Goal: Information Seeking & Learning: Find specific fact

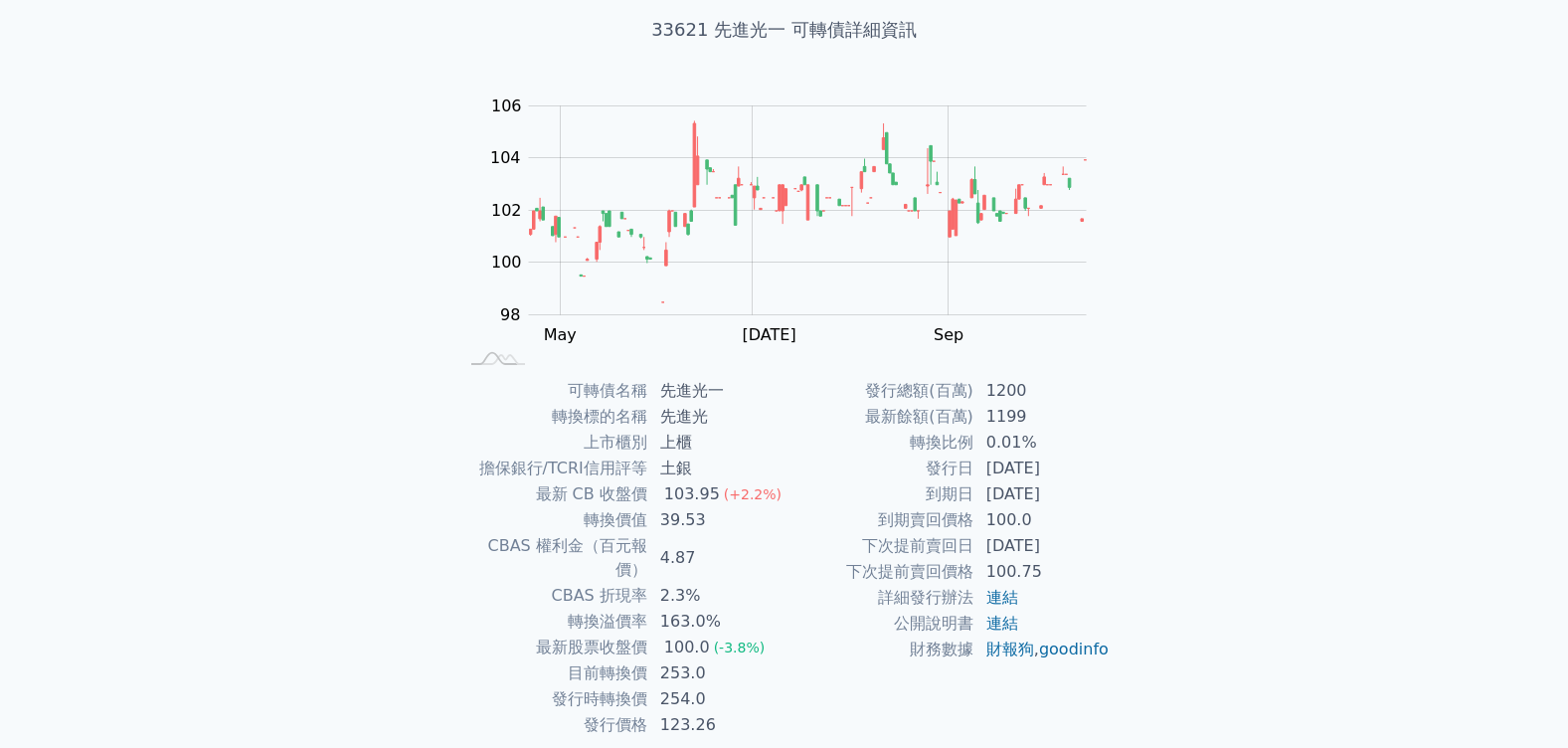
scroll to position [118, 0]
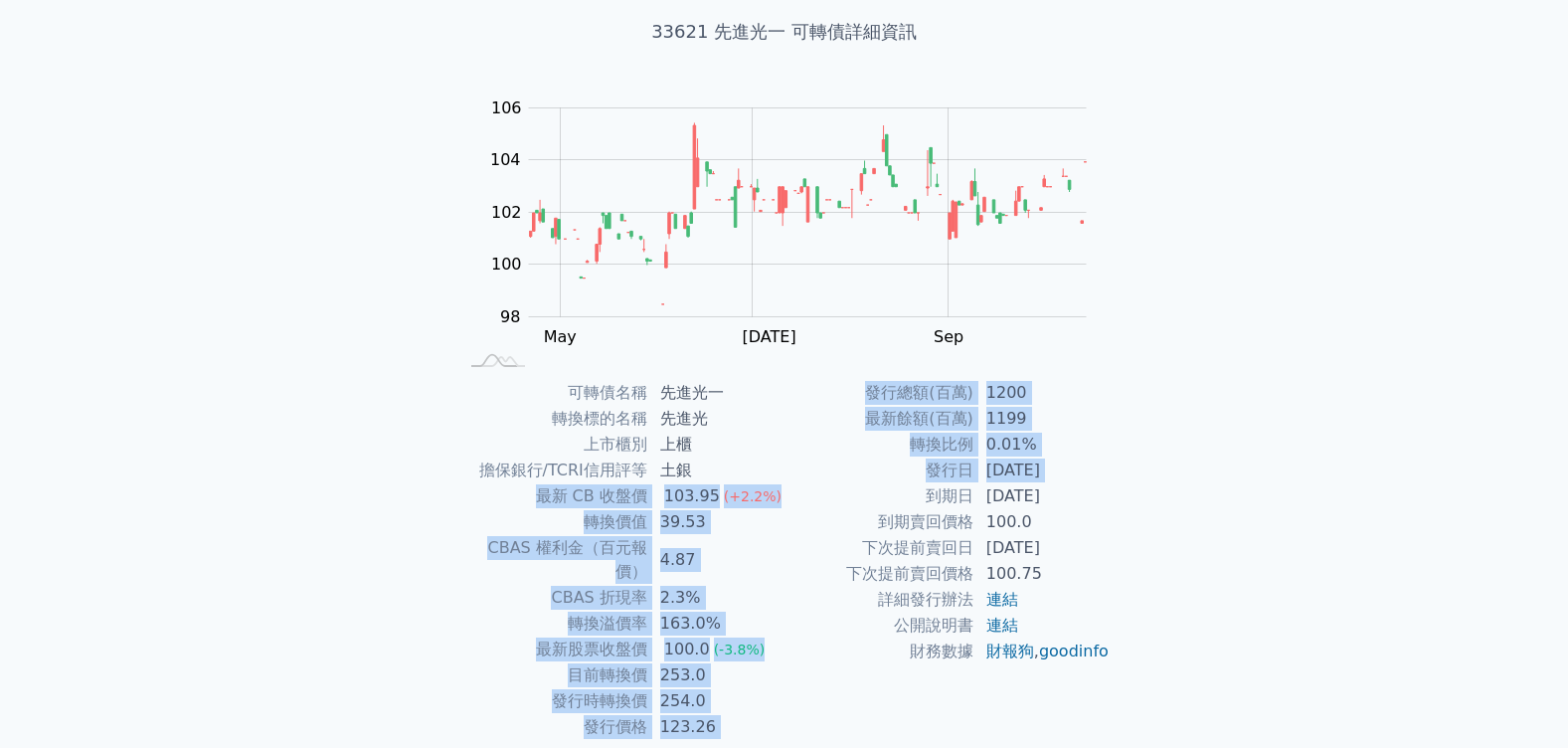
drag, startPoint x: 798, startPoint y: 495, endPoint x: 505, endPoint y: 501, distance: 293.1
click at [505, 501] on div "可轉債名稱 先進光一 轉換標的名稱 先進光 上市櫃別 上櫃 擔保銀行/TCRI信用評等 土銀 最新 CB 收盤價 103.95 (+2.2%) 轉換價值 39…" at bounding box center [784, 560] width 700 height 361
drag, startPoint x: 505, startPoint y: 501, endPoint x: 625, endPoint y: 495, distance: 120.1
click at [625, 495] on td "最新 CB 收盤價" at bounding box center [553, 496] width 190 height 26
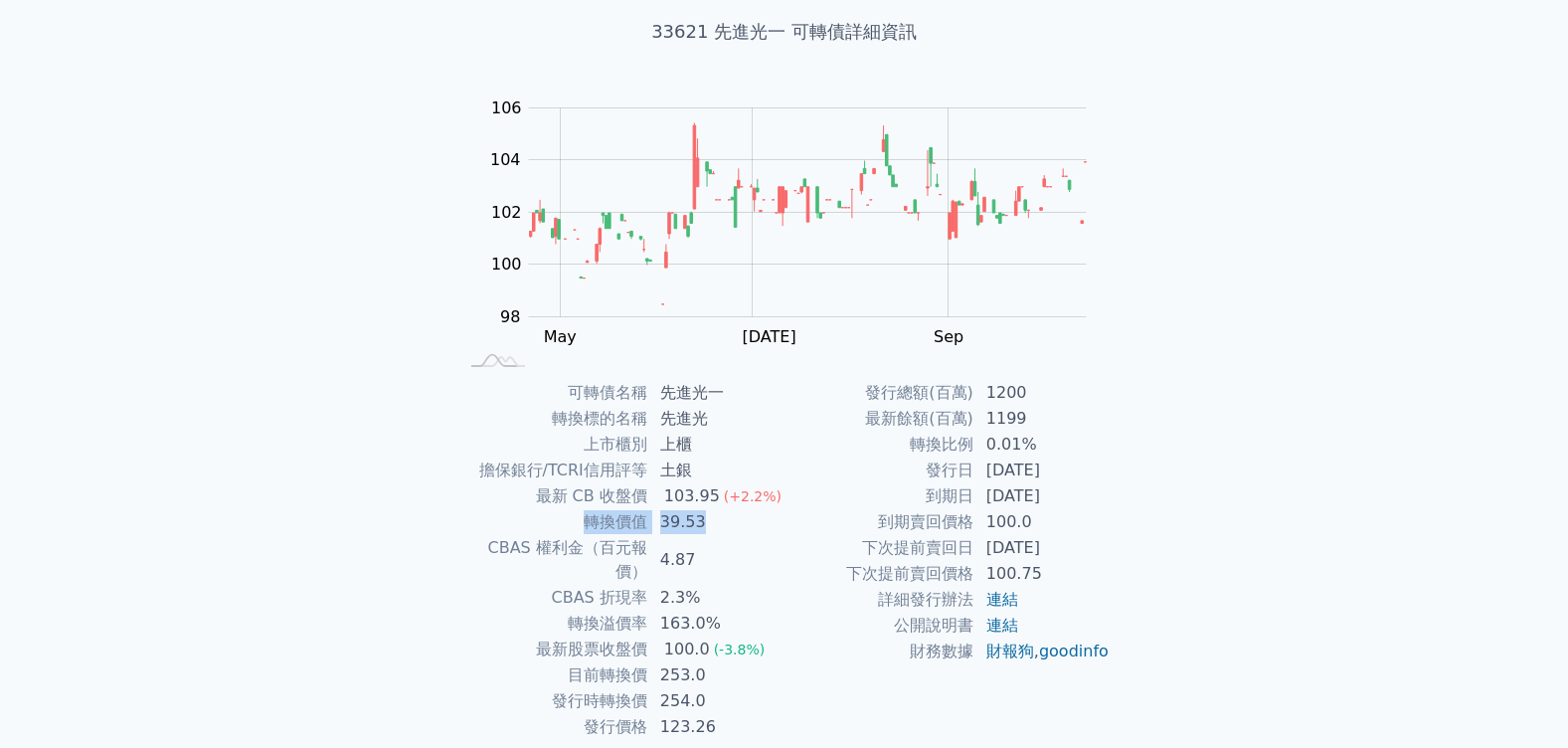
drag, startPoint x: 731, startPoint y: 523, endPoint x: 588, endPoint y: 525, distance: 143.0
click at [588, 525] on tr "轉換價值 39.53" at bounding box center [621, 522] width 327 height 26
copy tr "轉換價值 39.53"
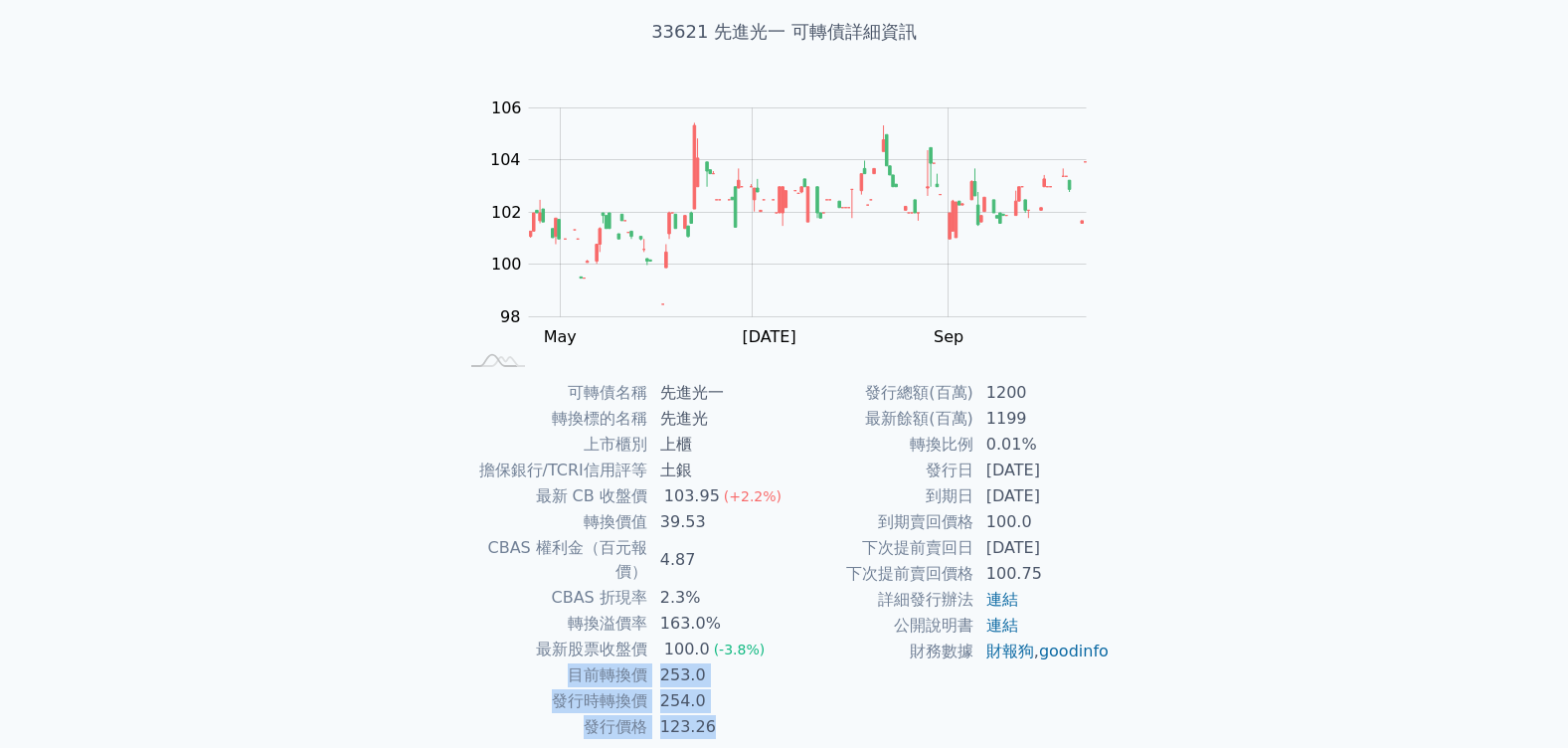
drag, startPoint x: 708, startPoint y: 700, endPoint x: 542, endPoint y: 654, distance: 172.3
click at [542, 654] on tbody "可轉債名稱 先進光一 轉換標的名稱 先進光 上市櫃別 上櫃 擔保銀行/TCRI信用評等 土銀 最新 CB 收盤價 103.95 (+2.2%) 轉換價值 39…" at bounding box center [621, 560] width 327 height 361
copy tbody "目前轉換價 253.0 發行時轉換價 254.0 發行價格 123.26"
click at [1060, 542] on td "[DATE]" at bounding box center [1042, 548] width 136 height 26
drag, startPoint x: 723, startPoint y: 678, endPoint x: 549, endPoint y: 678, distance: 174.0
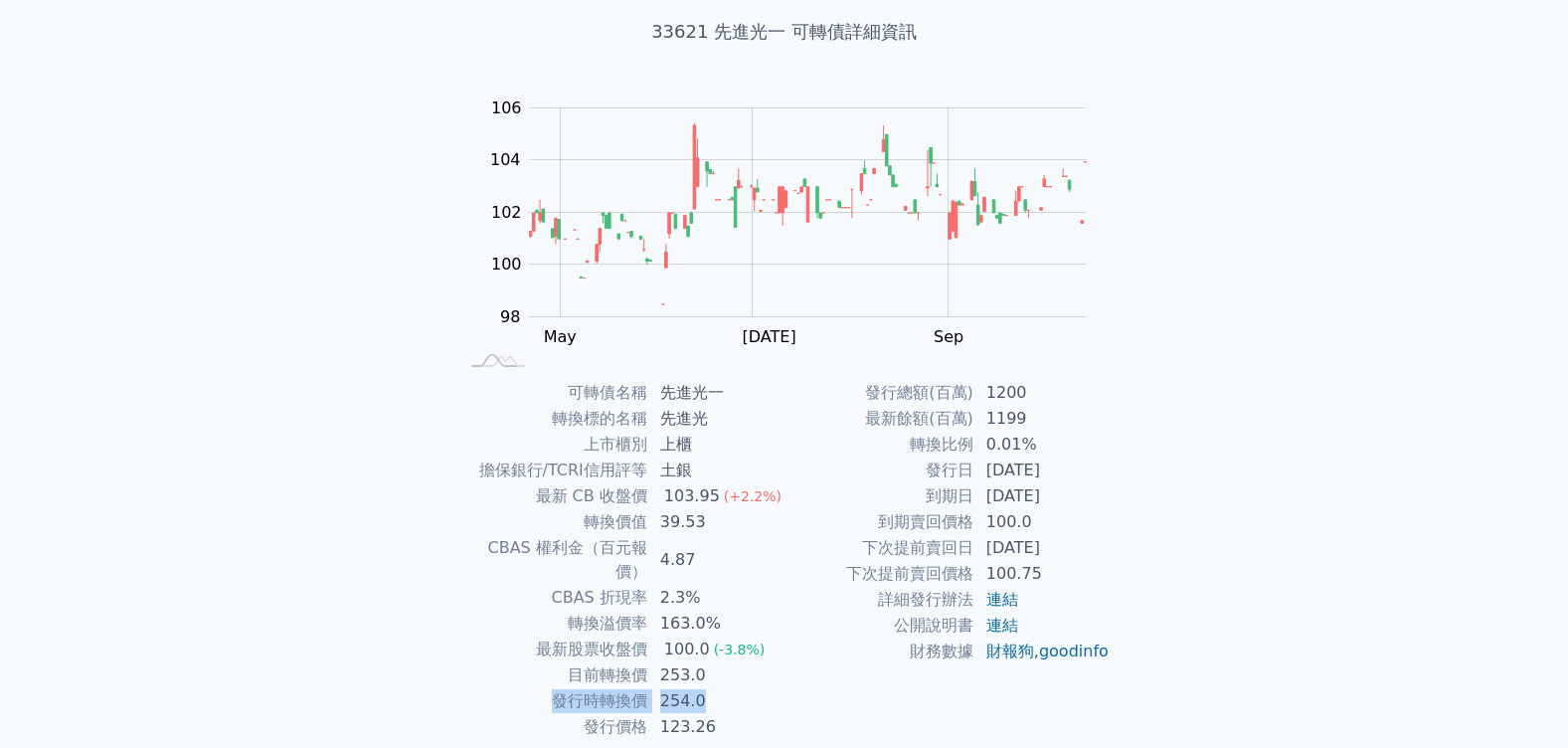
click at [549, 688] on tr "發行時轉換價 254.0" at bounding box center [621, 701] width 327 height 26
copy tr "發行時轉換價 254.0"
drag, startPoint x: 696, startPoint y: 707, endPoint x: 584, endPoint y: 701, distance: 112.2
click at [584, 714] on tr "發行價格 123.26" at bounding box center [621, 727] width 327 height 26
copy tr "發行價格 123.26"
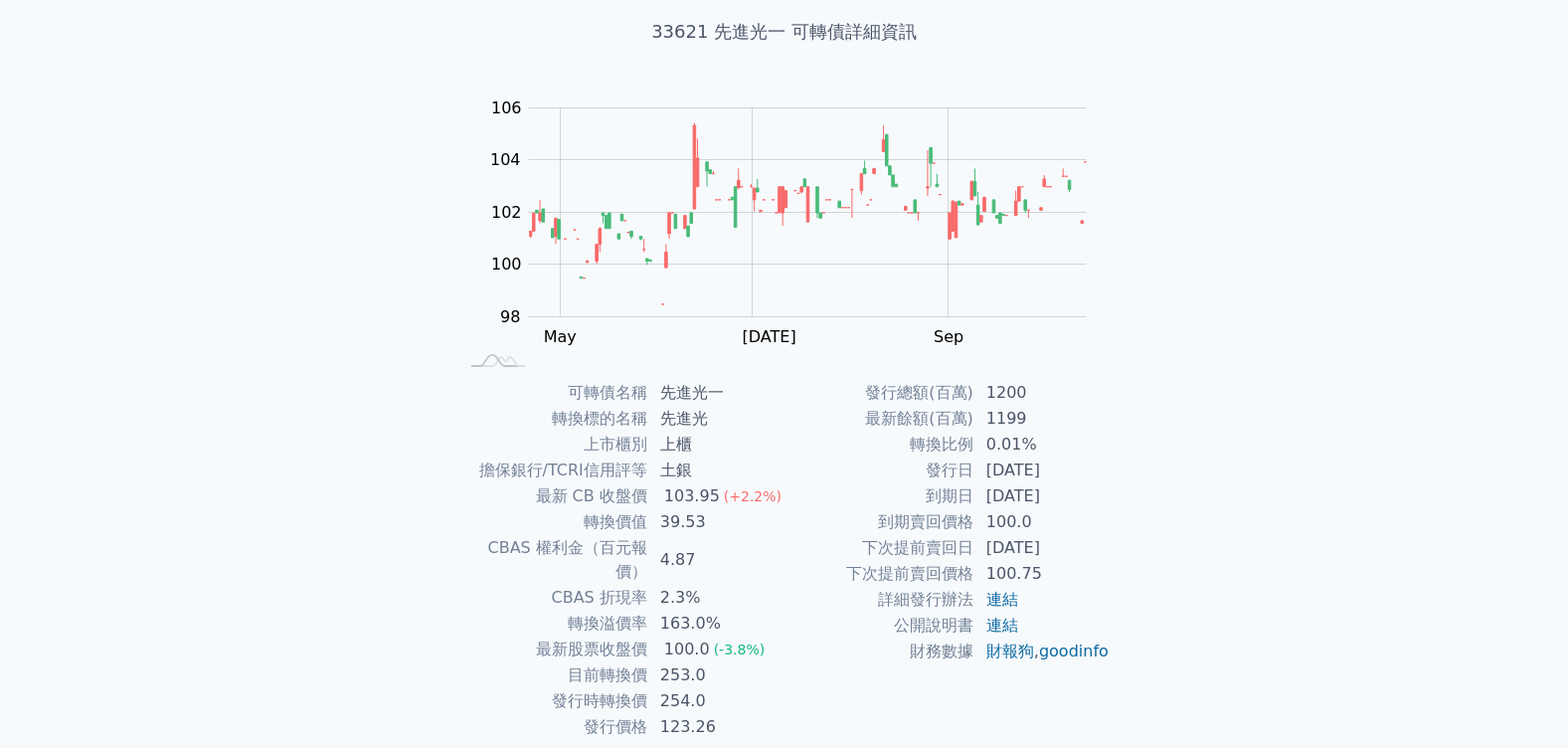
drag, startPoint x: 785, startPoint y: 678, endPoint x: 768, endPoint y: 692, distance: 22.0
click at [785, 664] on td "財務數據" at bounding box center [879, 651] width 190 height 26
drag, startPoint x: 740, startPoint y: 697, endPoint x: 547, endPoint y: 678, distance: 193.9
click at [547, 678] on tbody "可轉債名稱 先進光一 轉換標的名稱 先進光 上市櫃別 上櫃 擔保銀行/TCRI信用評等 土銀 最新 CB 收盤價 103.95 (+2.2%) 轉換價值 39…" at bounding box center [621, 560] width 327 height 361
copy tbody "發行時轉換價 254.0 發行價格 123.26"
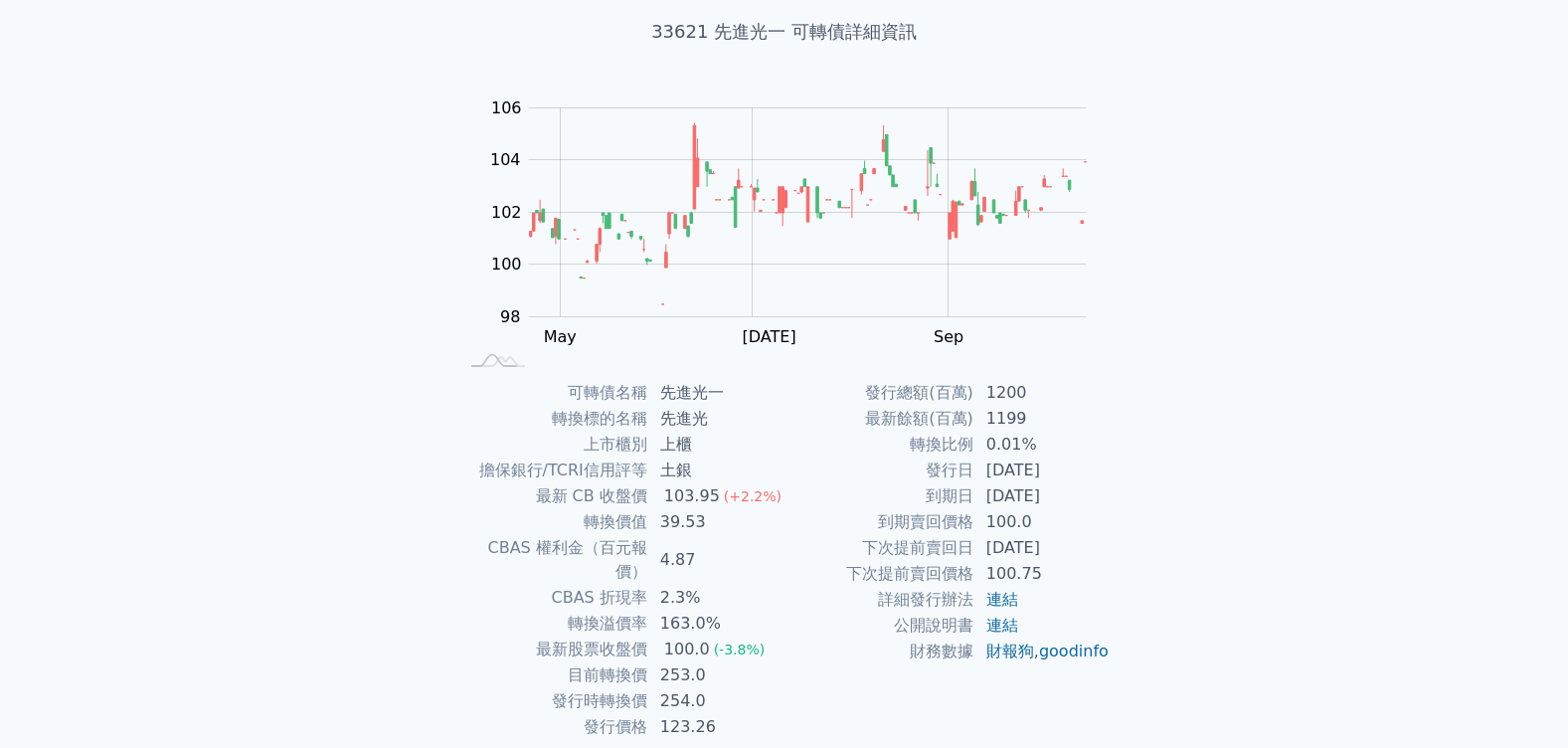
click at [198, 555] on div "可轉債列表 財務數據 可轉債列表 財務數據 登入／註冊 登入／註冊 可轉債列表 › 33621 先進光一 33621 先進光一 可轉債詳細資訊 Zoom Ou…" at bounding box center [784, 355] width 1568 height 945
